Goal: Task Accomplishment & Management: Complete application form

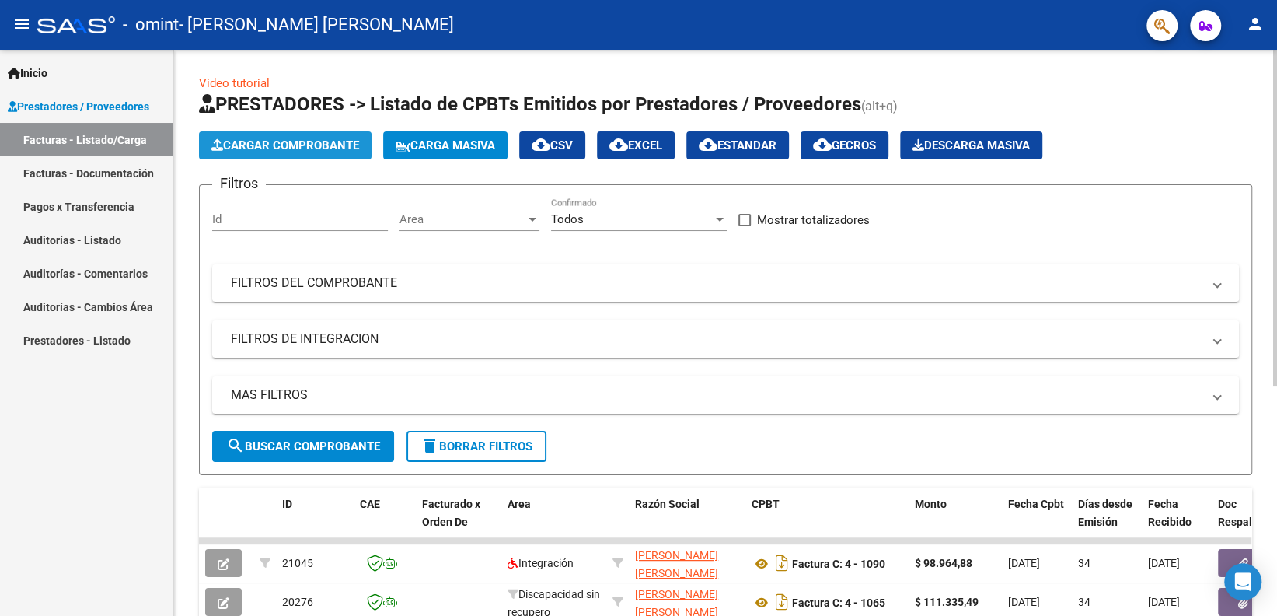
click at [279, 147] on span "Cargar Comprobante" at bounding box center [285, 145] width 148 height 14
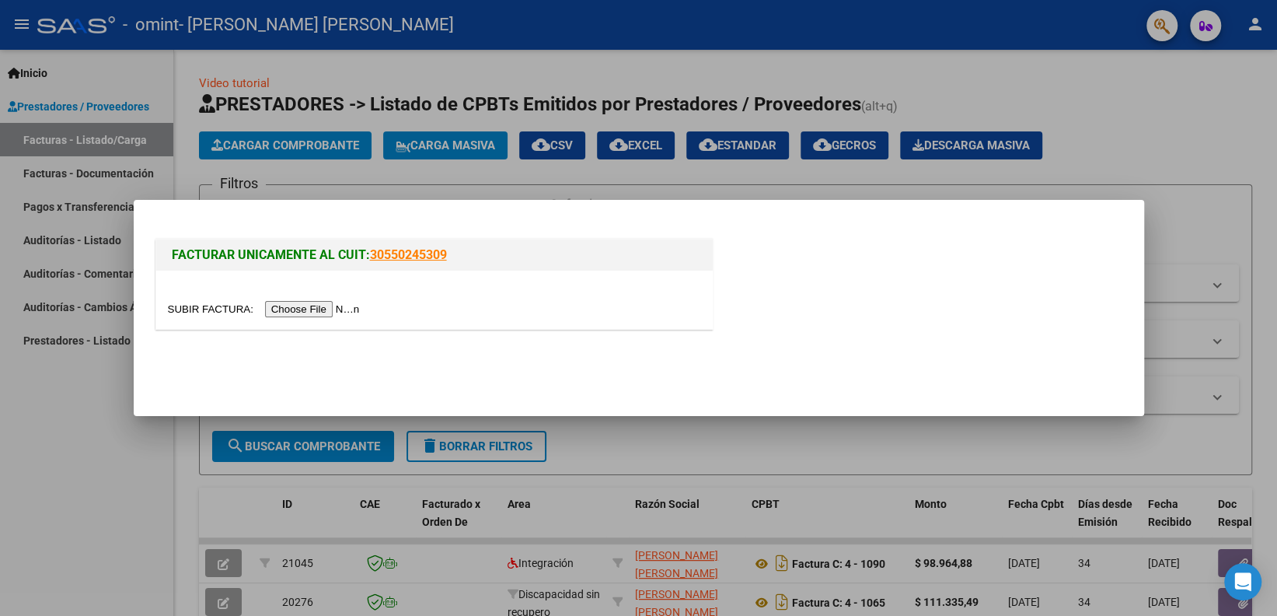
click at [302, 315] on input "file" at bounding box center [266, 309] width 197 height 16
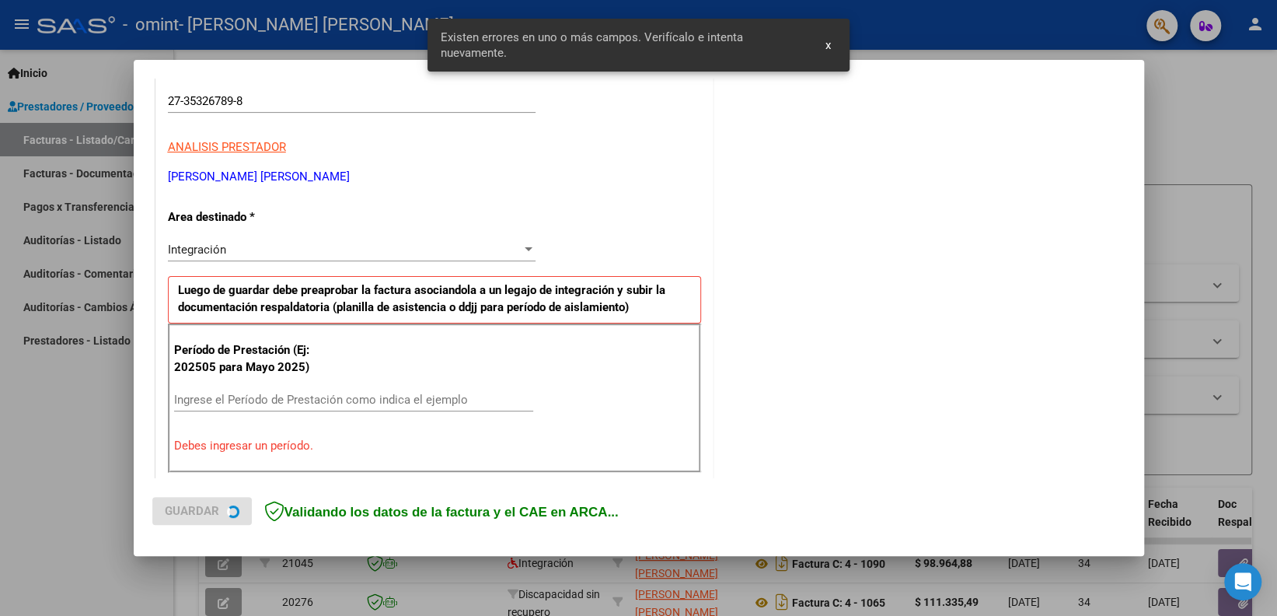
scroll to position [311, 0]
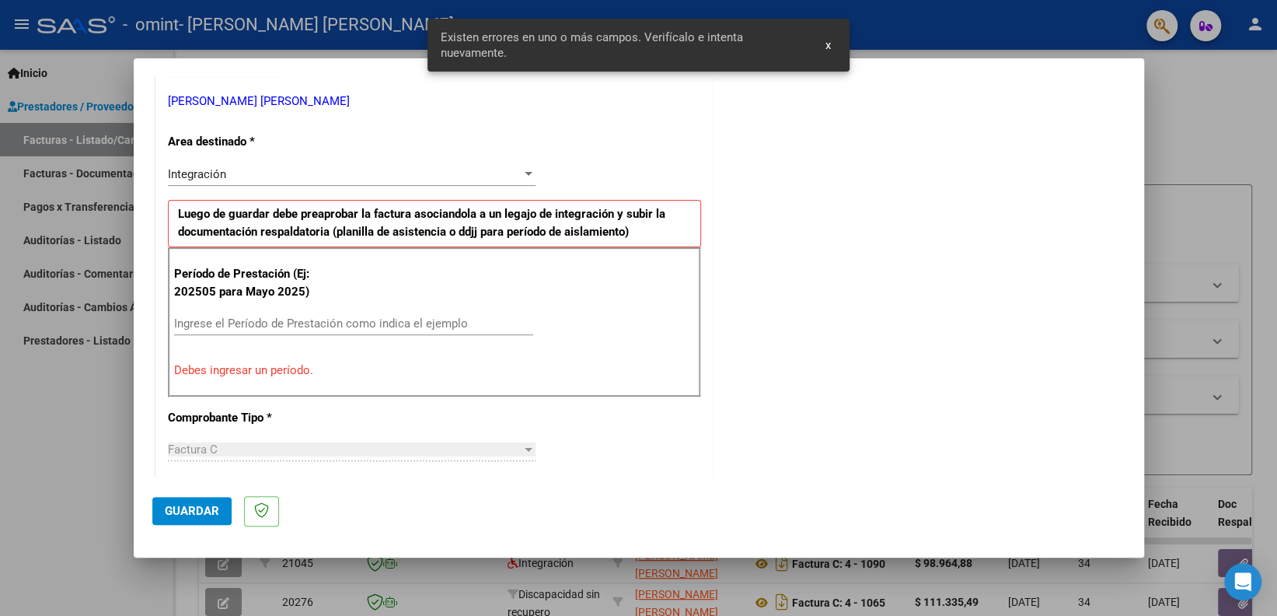
click at [289, 329] on input "Ingrese el Período de Prestación como indica el ejemplo" at bounding box center [353, 323] width 359 height 14
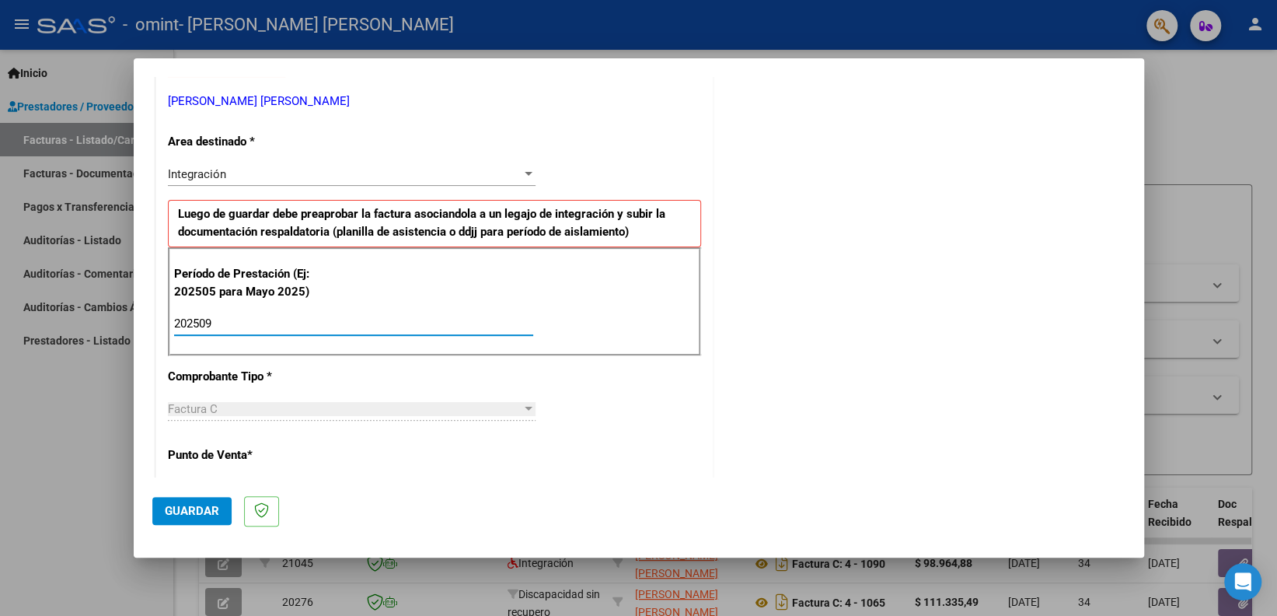
type input "202509"
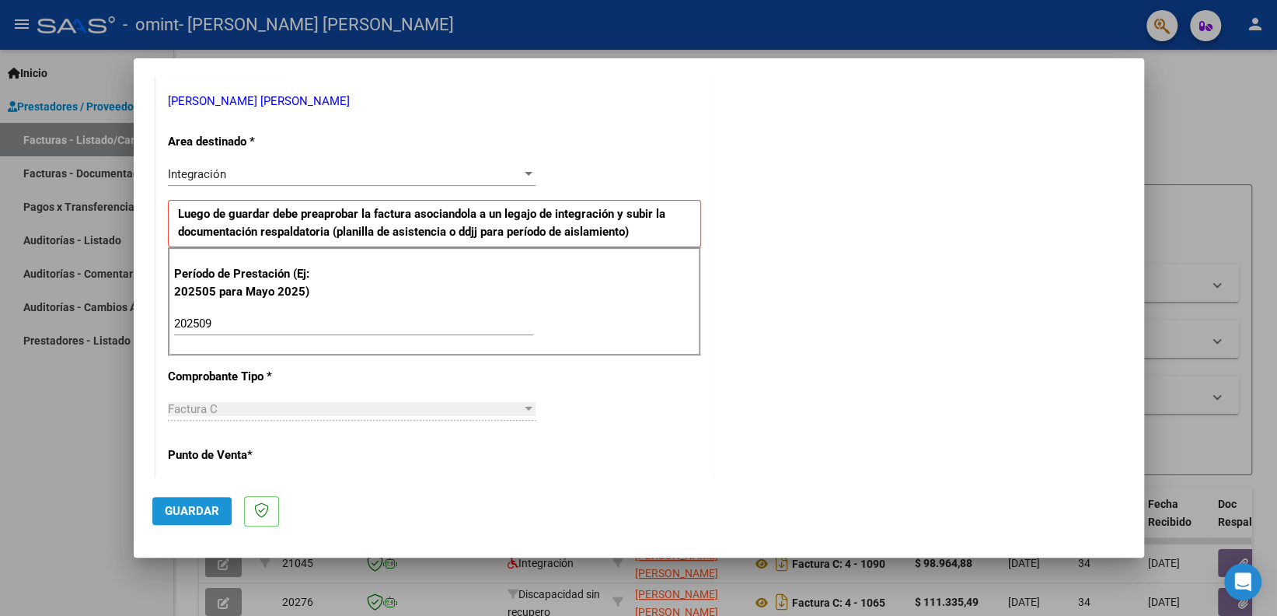
click at [179, 503] on button "Guardar" at bounding box center [191, 511] width 79 height 28
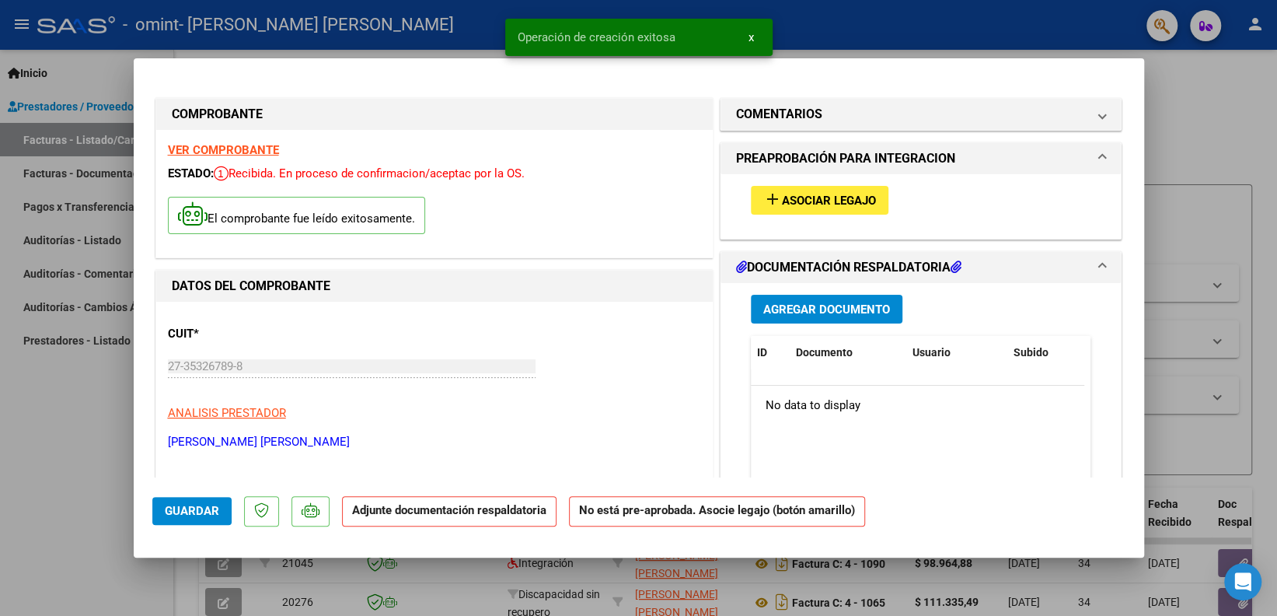
click at [844, 197] on span "Asociar Legajo" at bounding box center [829, 201] width 94 height 14
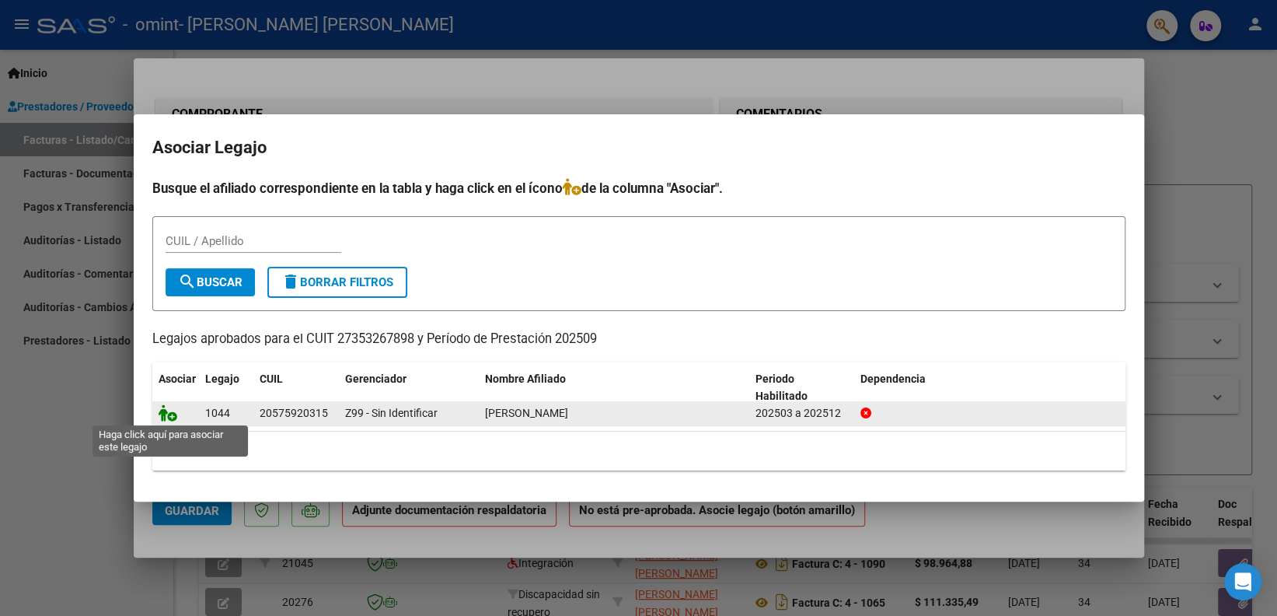
click at [166, 417] on icon at bounding box center [168, 412] width 19 height 17
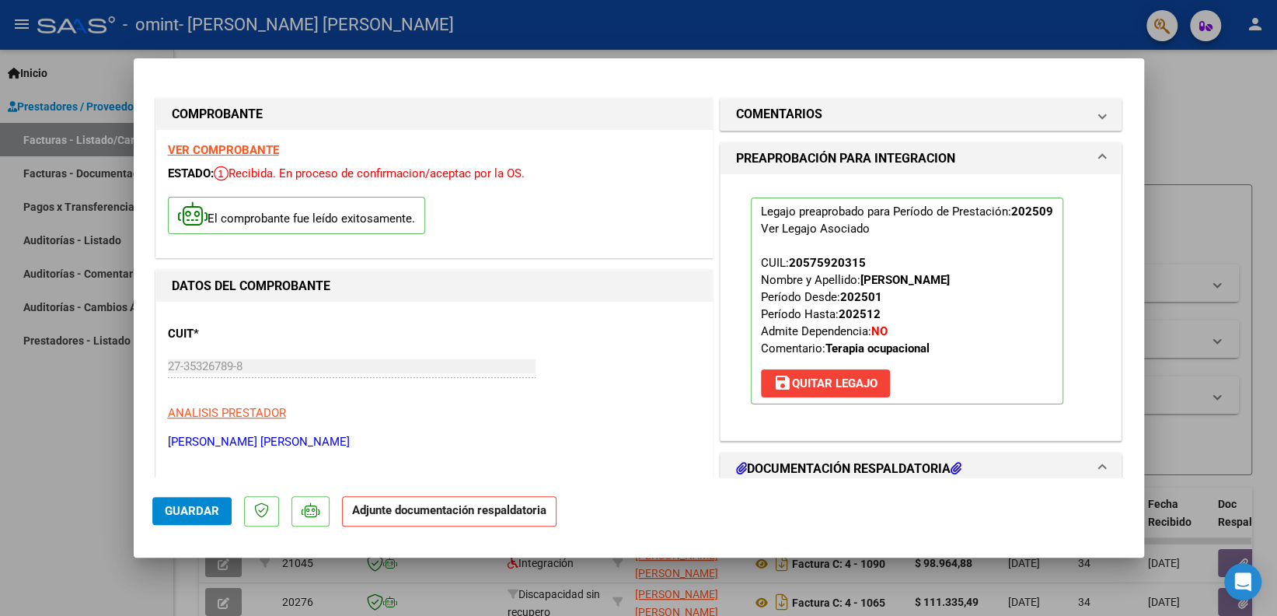
click at [889, 456] on mat-expansion-panel-header "DOCUMENTACIÓN RESPALDATORIA" at bounding box center [921, 468] width 401 height 31
click at [883, 466] on h1 "DOCUMENTACIÓN RESPALDATORIA" at bounding box center [848, 468] width 225 height 19
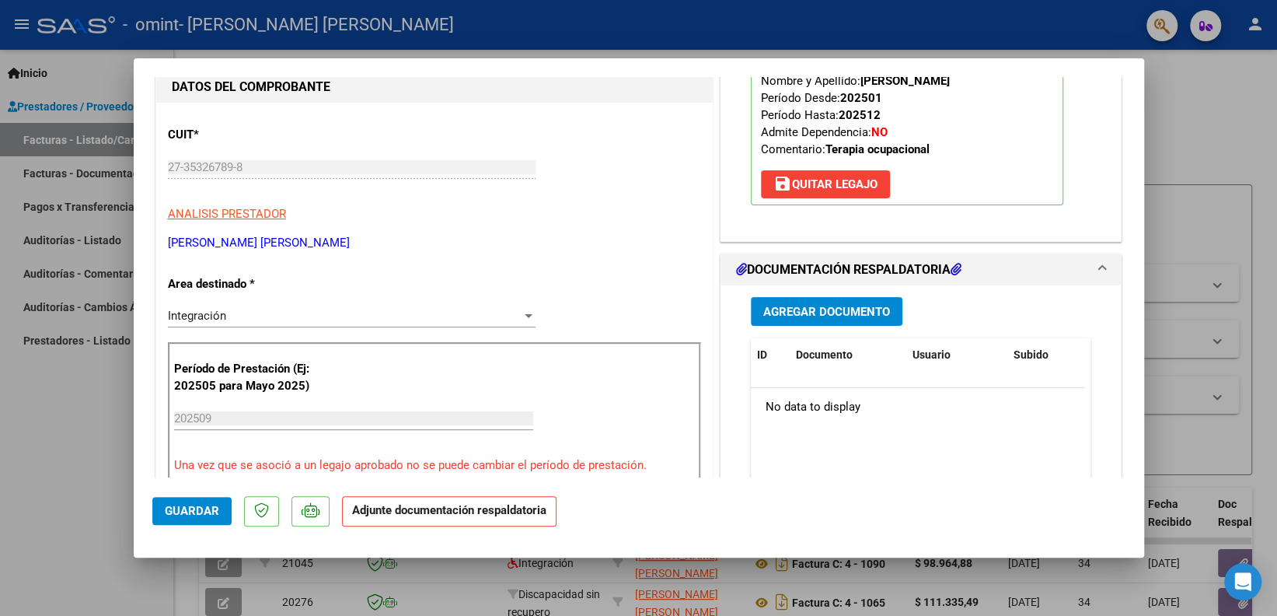
scroll to position [193, 0]
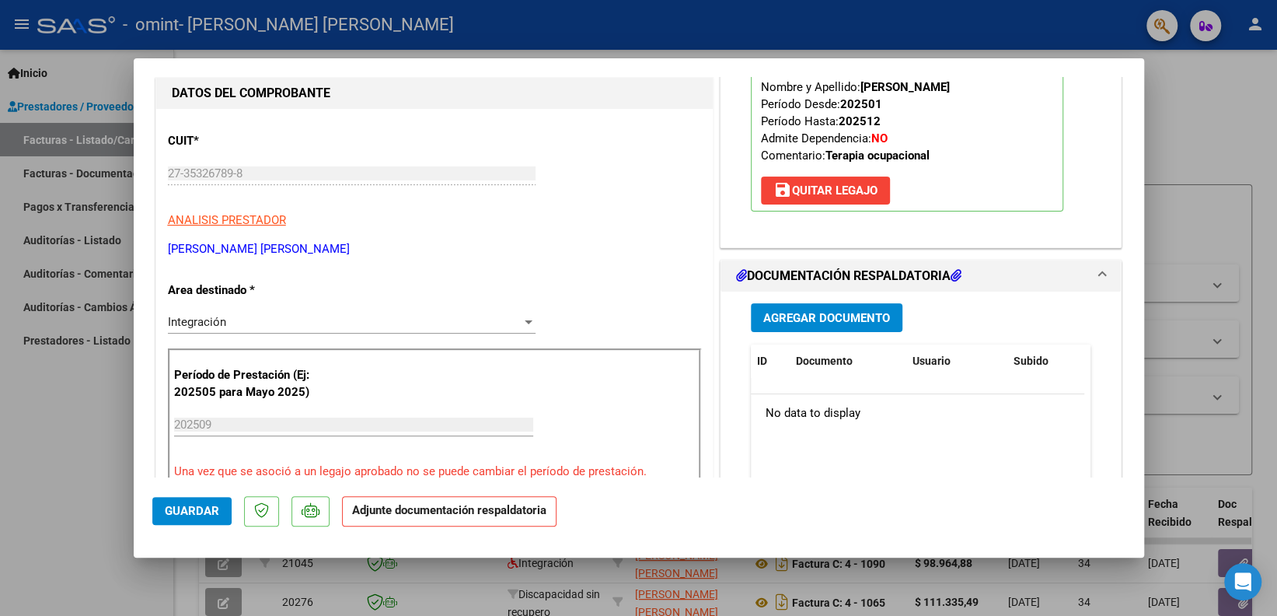
click at [837, 273] on h1 "DOCUMENTACIÓN RESPALDATORIA" at bounding box center [848, 276] width 225 height 19
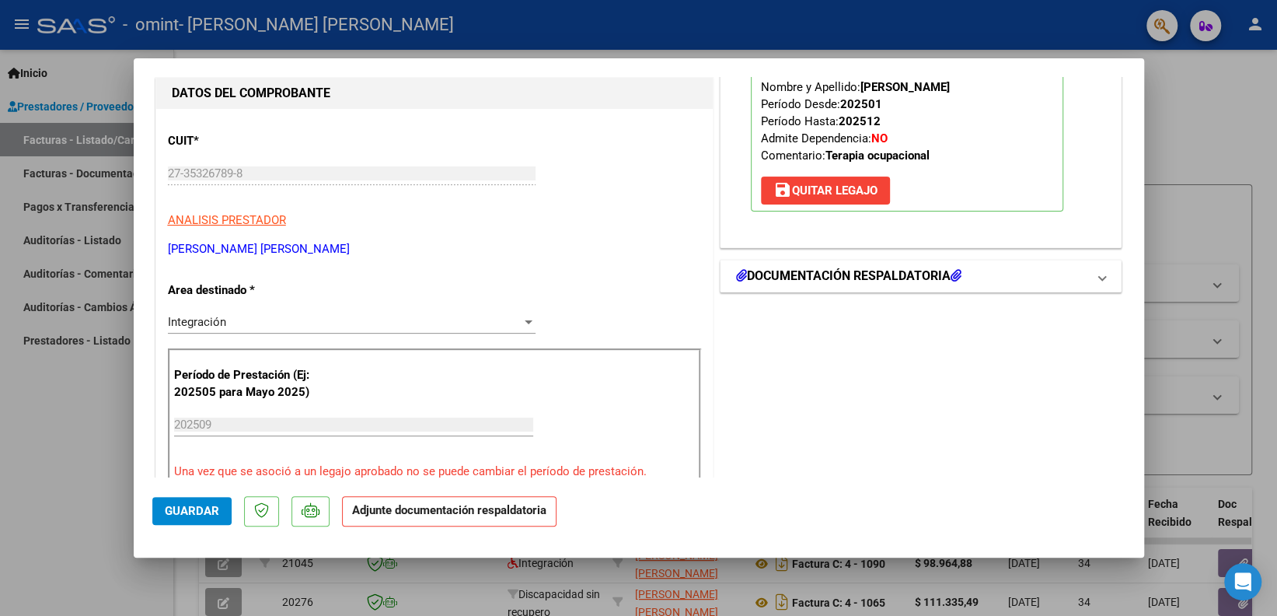
click at [837, 273] on h1 "DOCUMENTACIÓN RESPALDATORIA" at bounding box center [848, 276] width 225 height 19
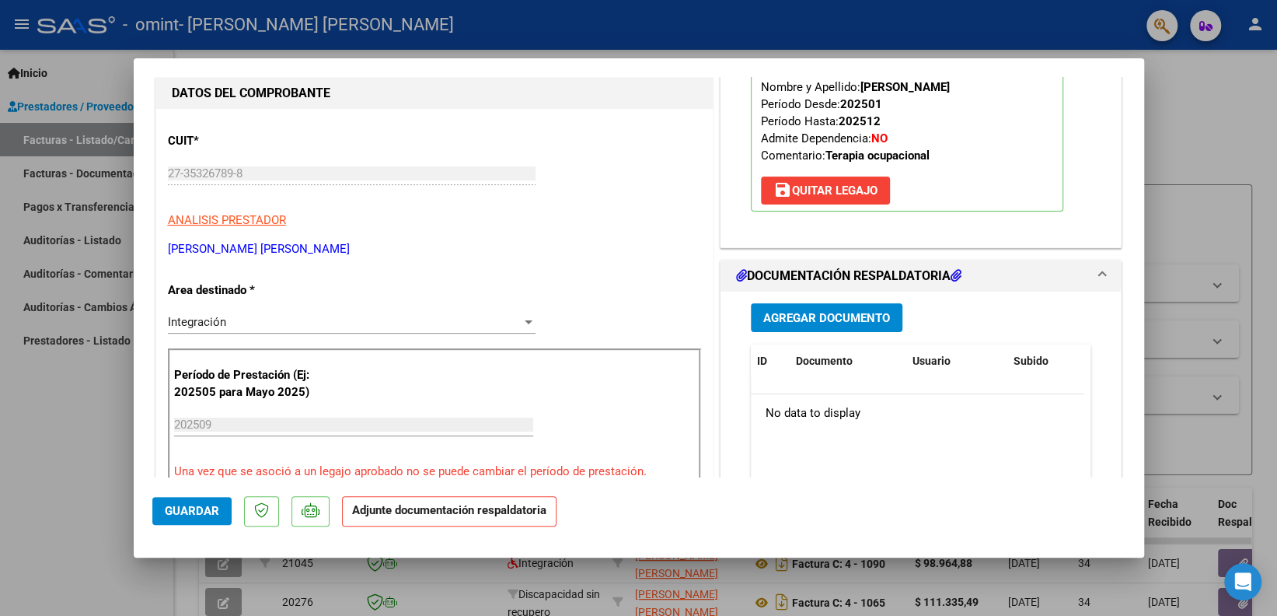
click at [785, 320] on span "Agregar Documento" at bounding box center [826, 318] width 127 height 14
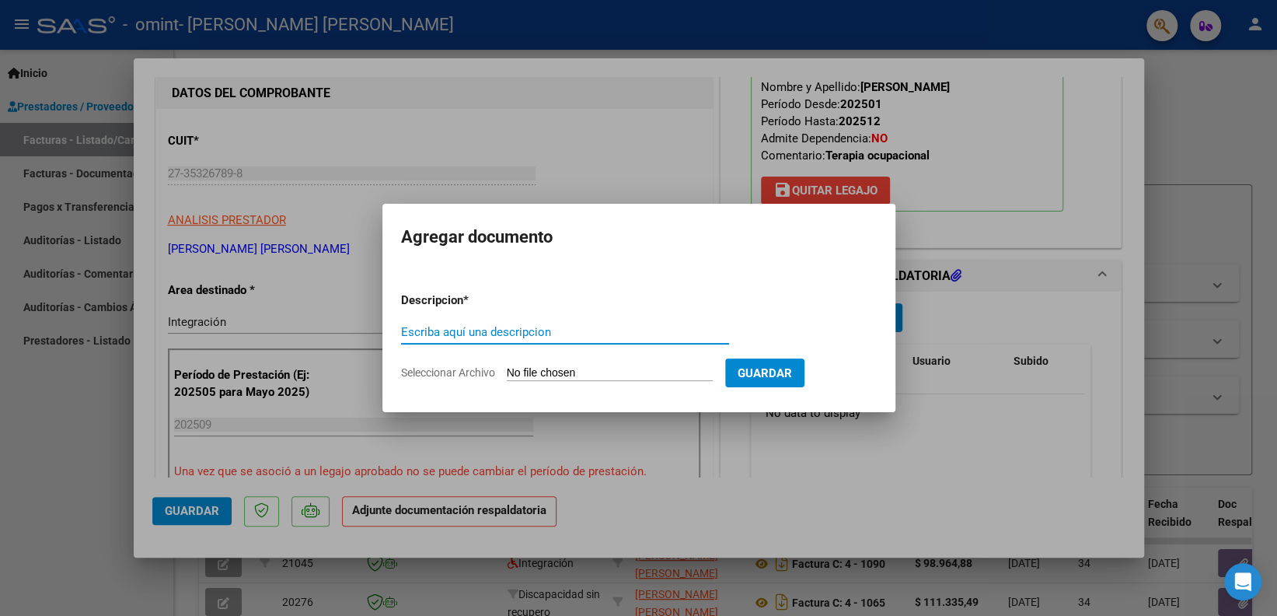
click at [463, 322] on div "Escriba aquí una descripcion" at bounding box center [565, 331] width 328 height 23
type input "Planilla asistencia"
click at [540, 365] on app-file-uploader "Seleccionar Archivo" at bounding box center [563, 372] width 324 height 14
click at [585, 376] on input "Seleccionar Archivo" at bounding box center [610, 373] width 206 height 15
type input "C:\fakepath\Asistencia [PERSON_NAME].pdf"
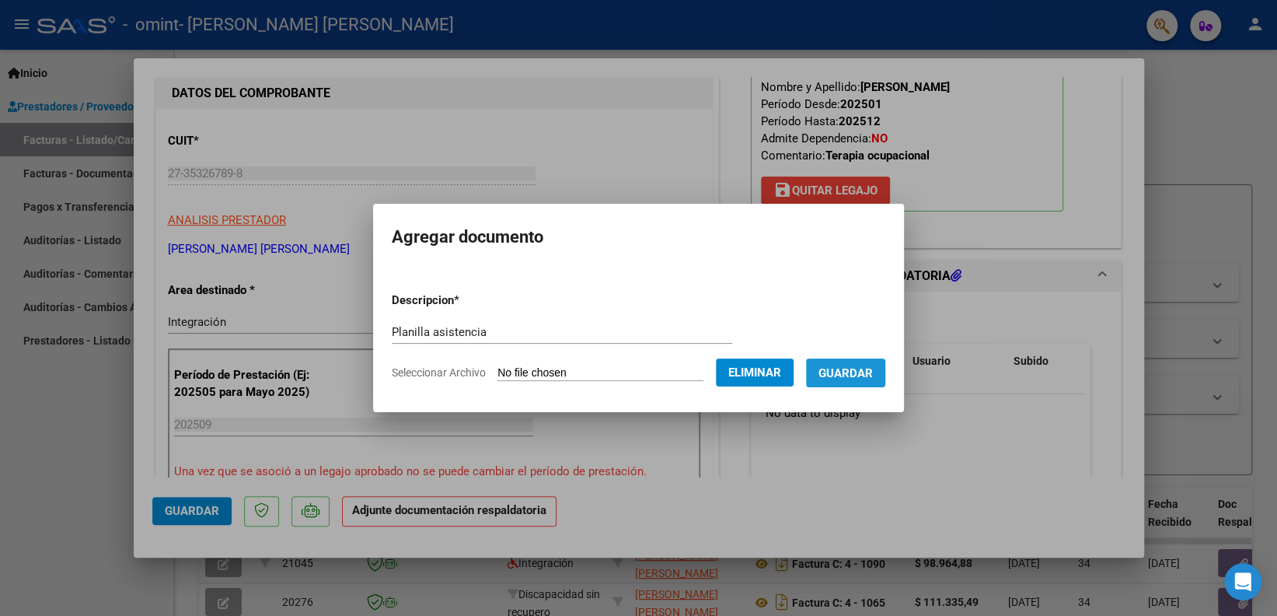
click at [864, 376] on span "Guardar" at bounding box center [846, 373] width 54 height 14
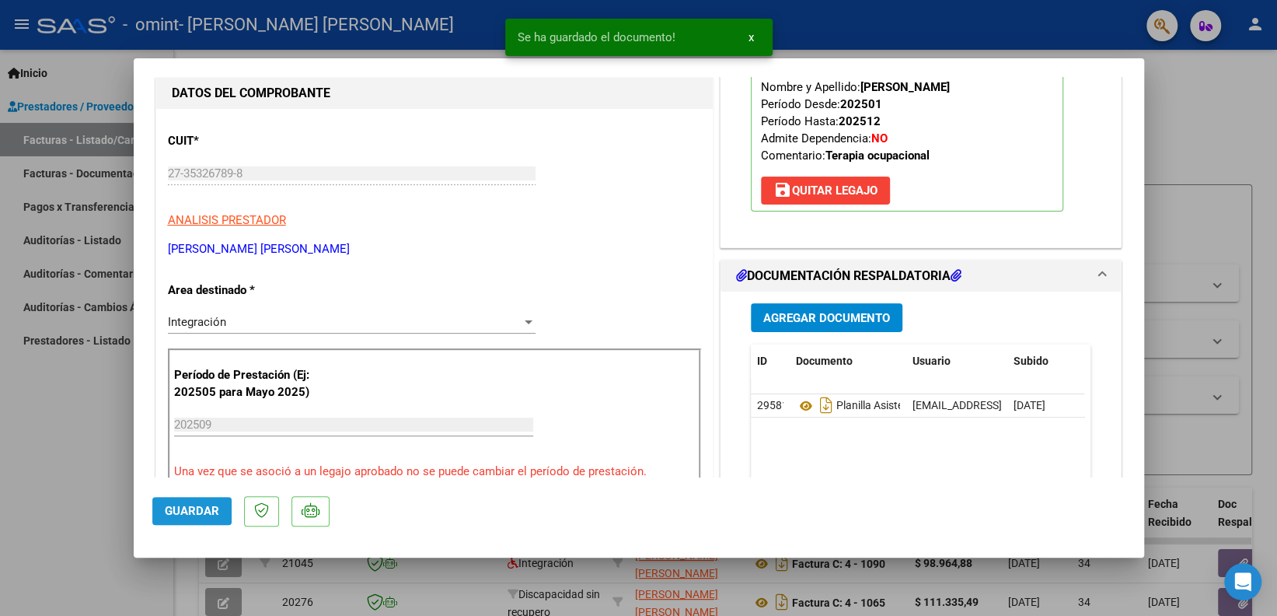
click at [208, 504] on span "Guardar" at bounding box center [192, 511] width 54 height 14
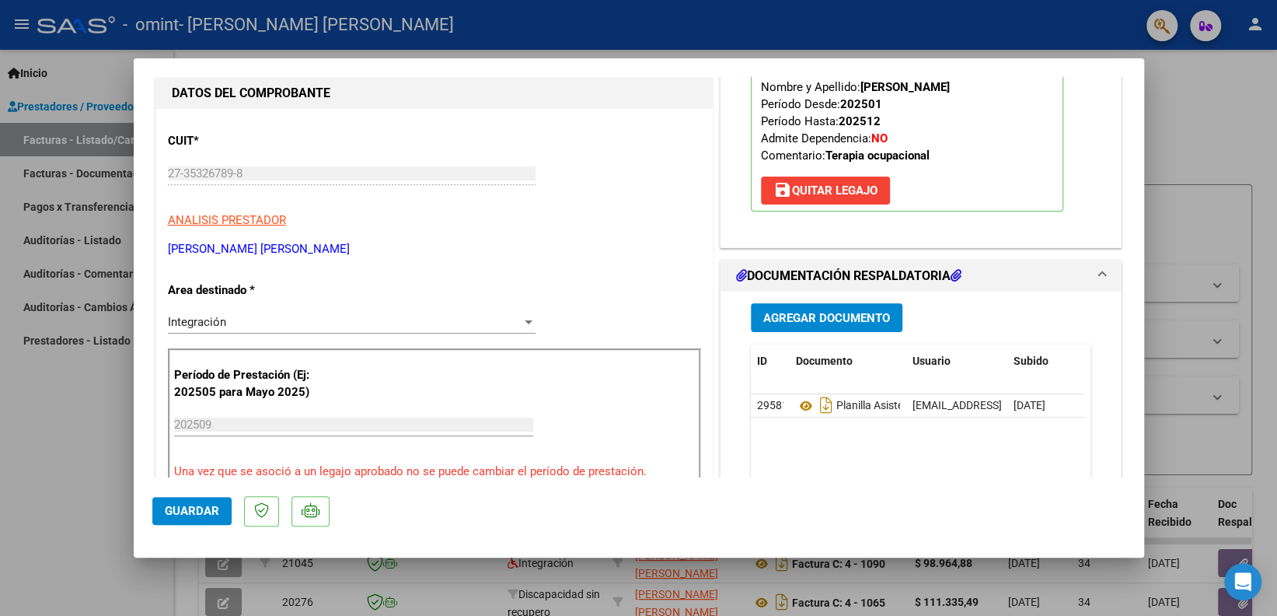
click at [1207, 105] on div at bounding box center [638, 308] width 1277 height 616
type input "$ 0,00"
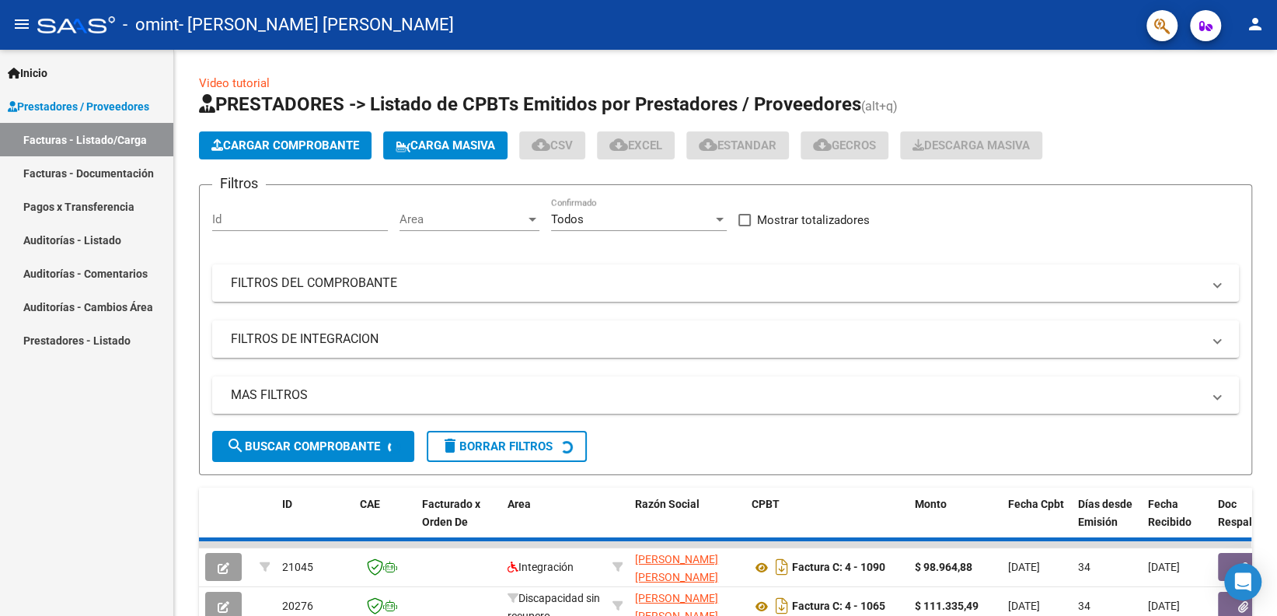
click at [1207, 105] on h1 "PRESTADORES -> Listado de CPBTs Emitidos por Prestadores / Proveedores (alt+q)" at bounding box center [725, 105] width 1053 height 27
